Goal: Information Seeking & Learning: Learn about a topic

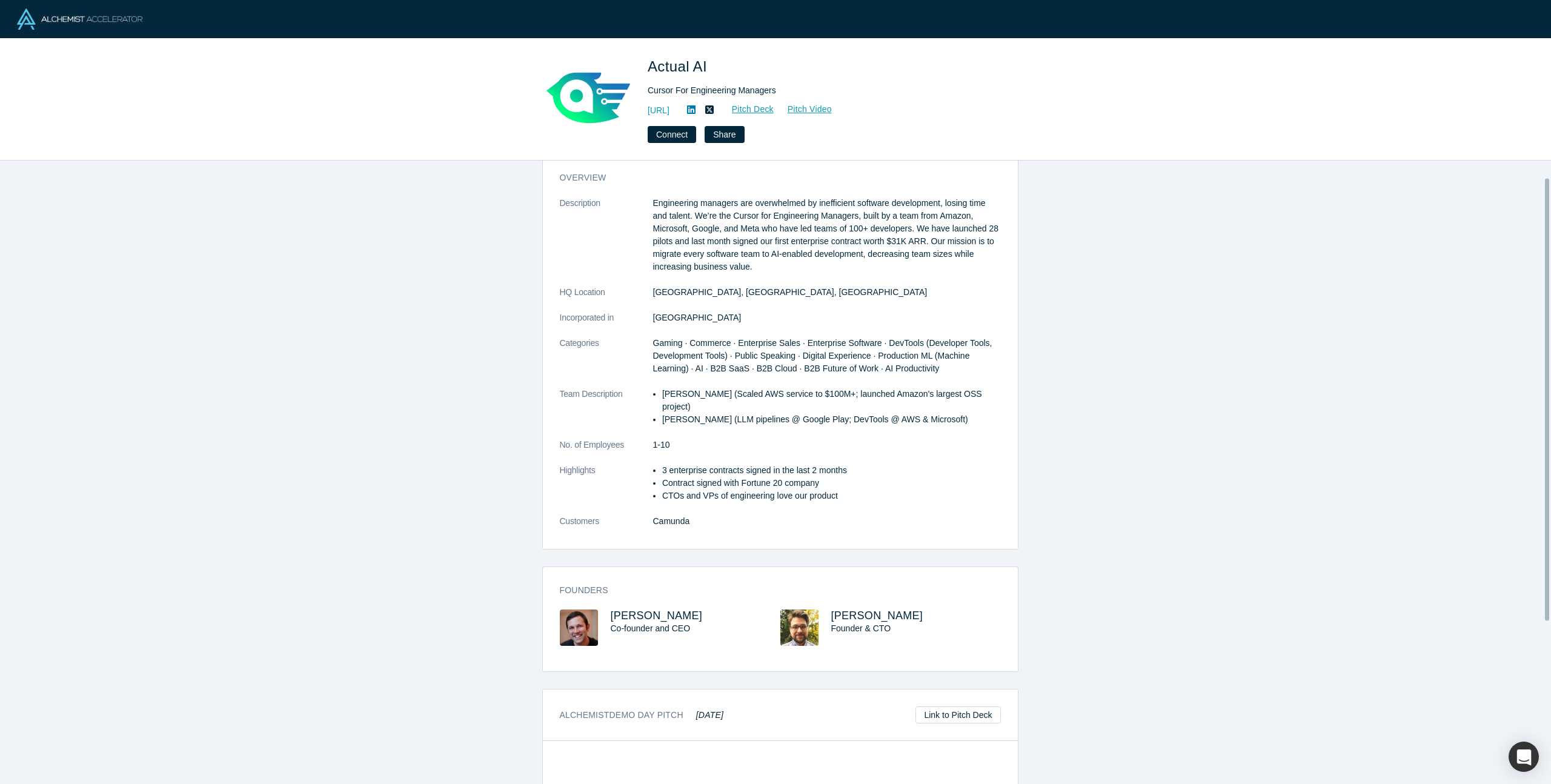
scroll to position [253, 0]
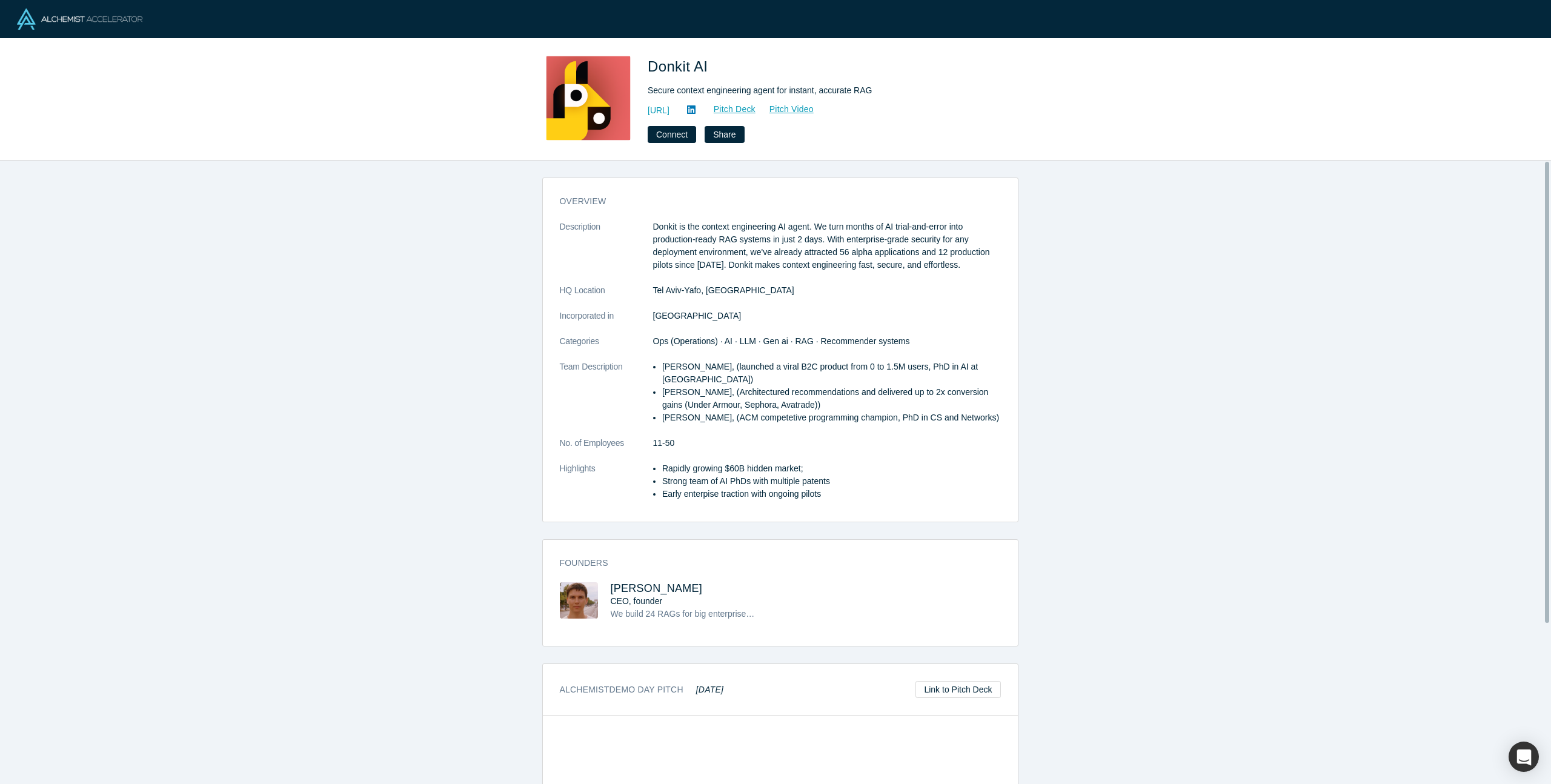
scroll to position [216, 0]
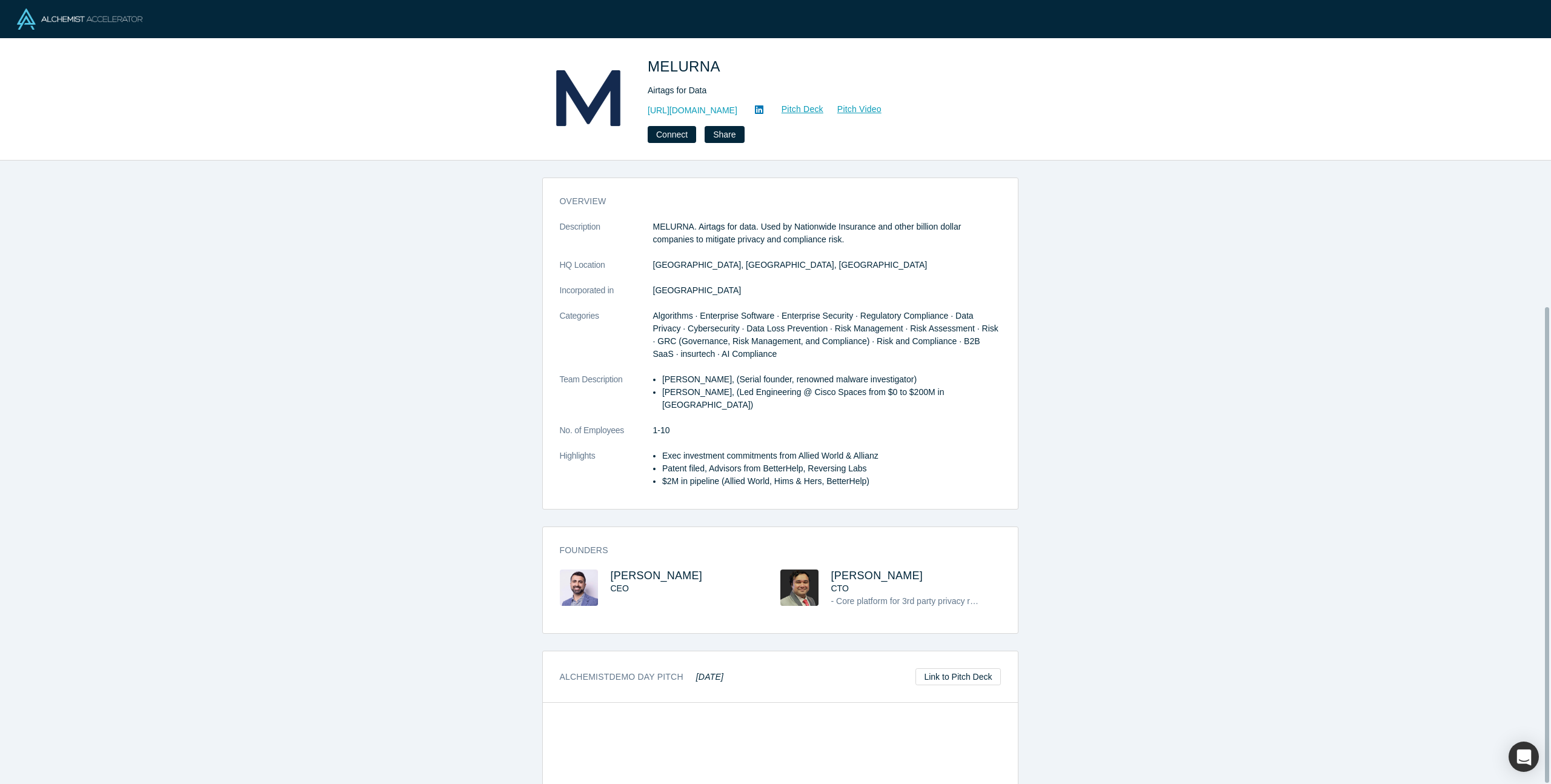
scroll to position [191, 0]
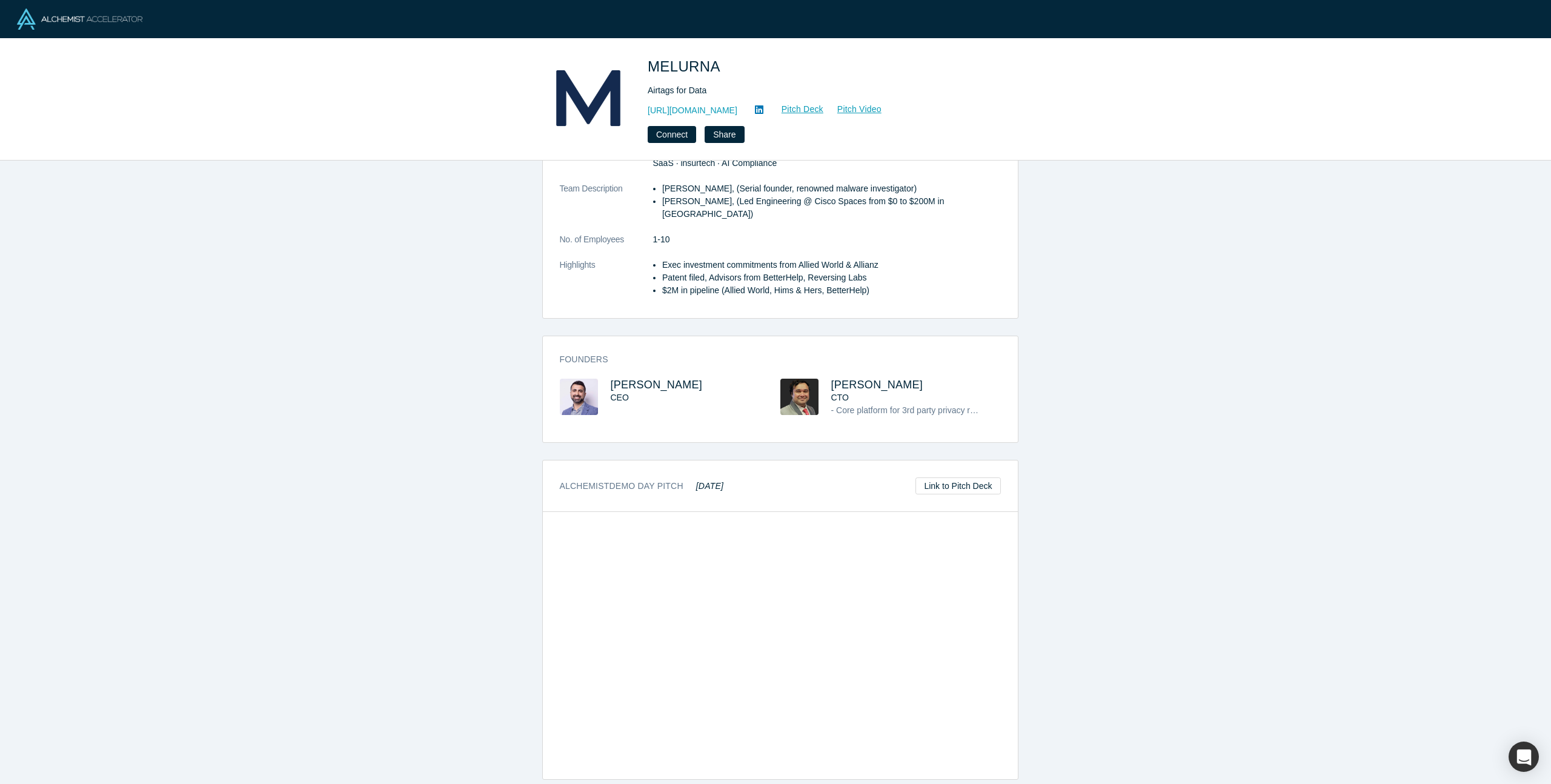
click at [437, 340] on div "overview Description MELURNA. Airtags for data. Used by Nationwide Insurance an…" at bounding box center [780, 477] width 1560 height 633
